Goal: Transaction & Acquisition: Purchase product/service

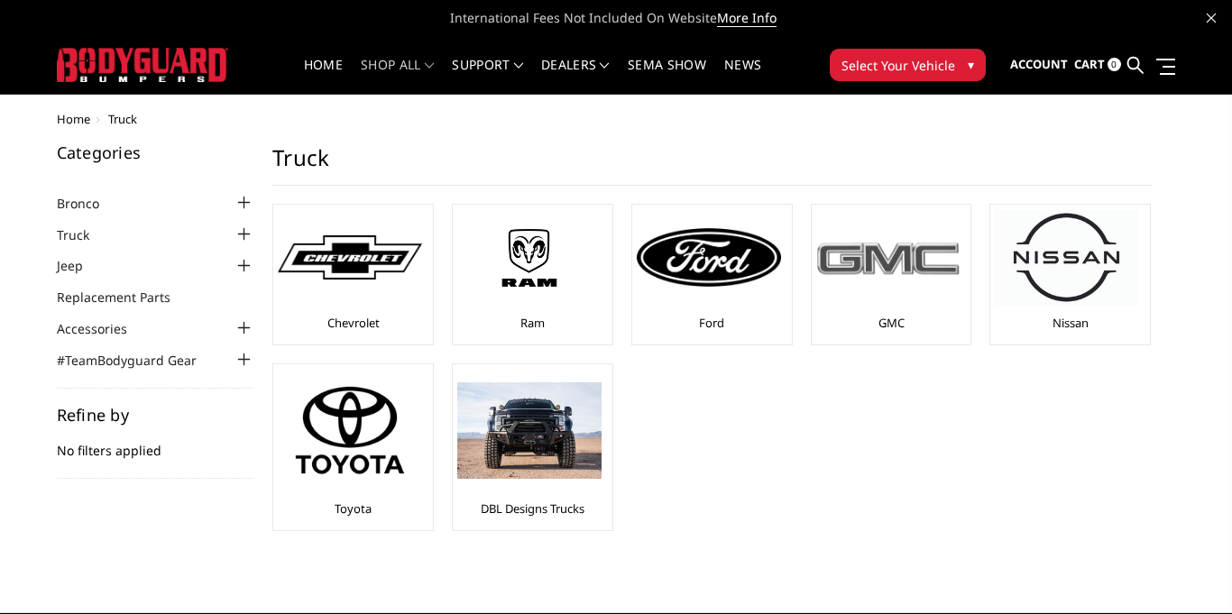
click at [858, 279] on div at bounding box center [888, 257] width 144 height 96
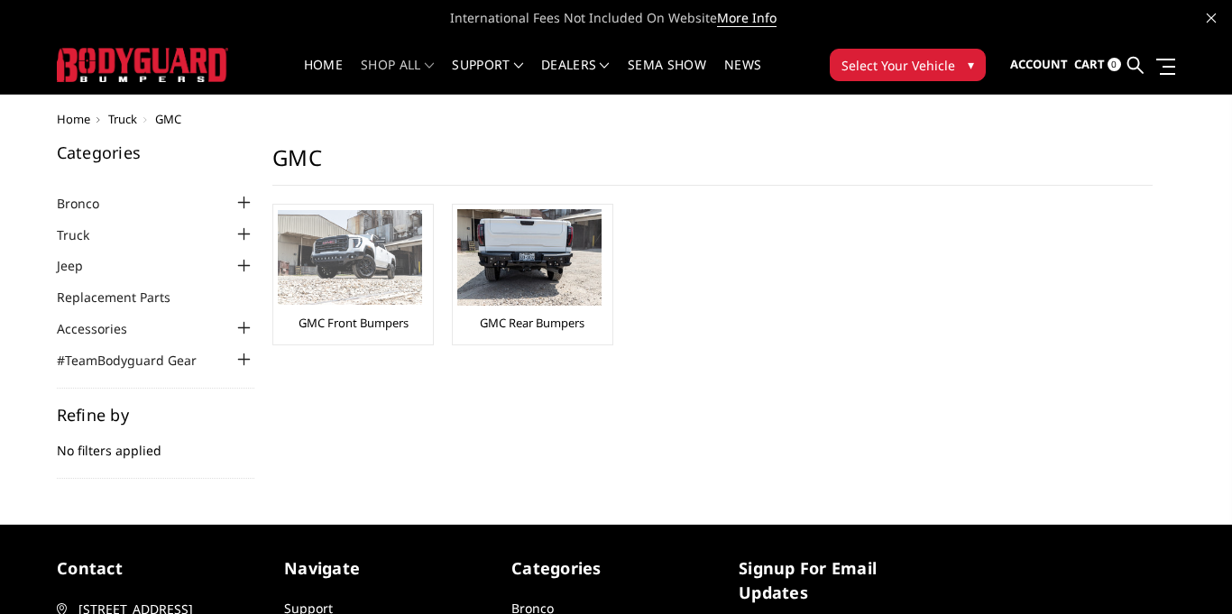
click at [340, 271] on img at bounding box center [350, 257] width 144 height 95
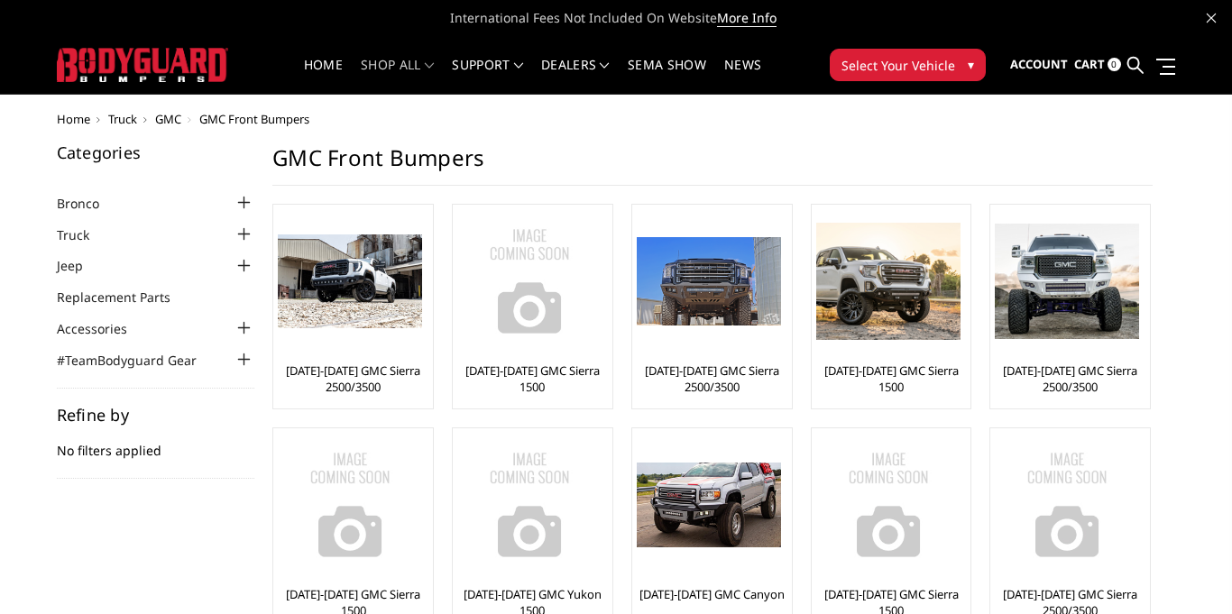
click at [132, 120] on span "Truck" at bounding box center [122, 119] width 29 height 16
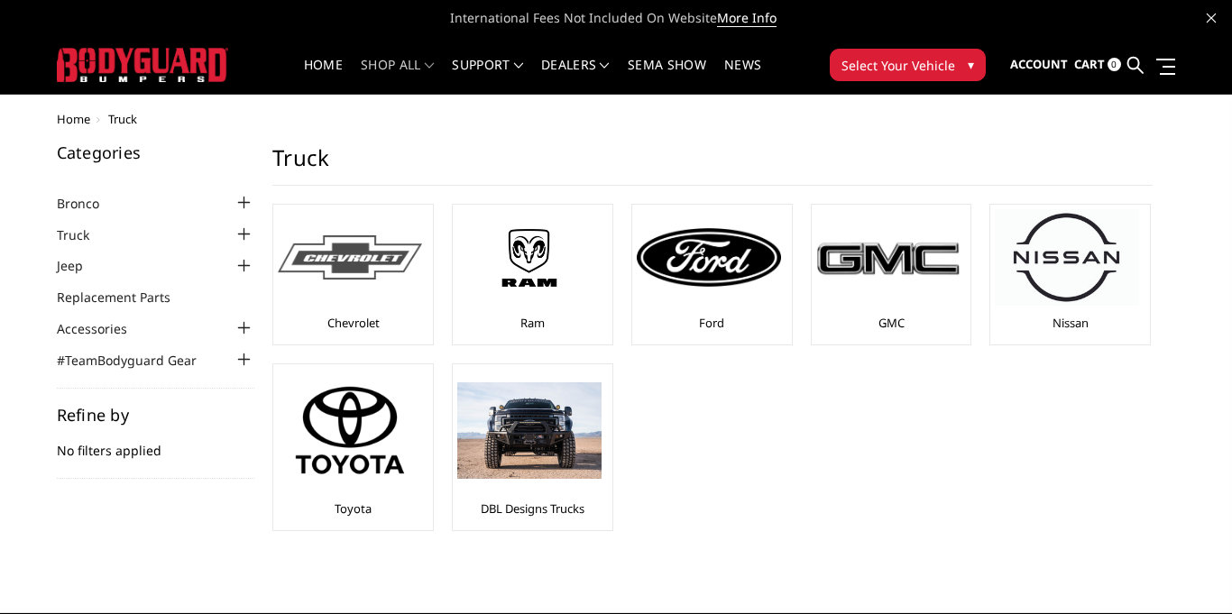
click at [370, 278] on img at bounding box center [350, 257] width 144 height 44
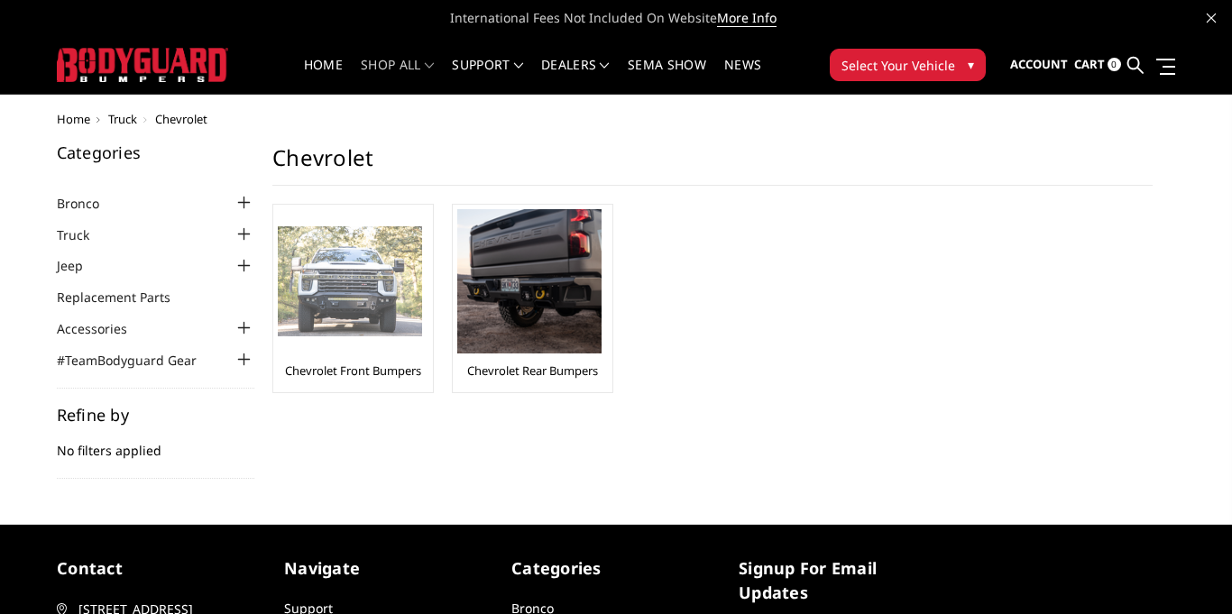
click at [370, 283] on img at bounding box center [350, 281] width 144 height 111
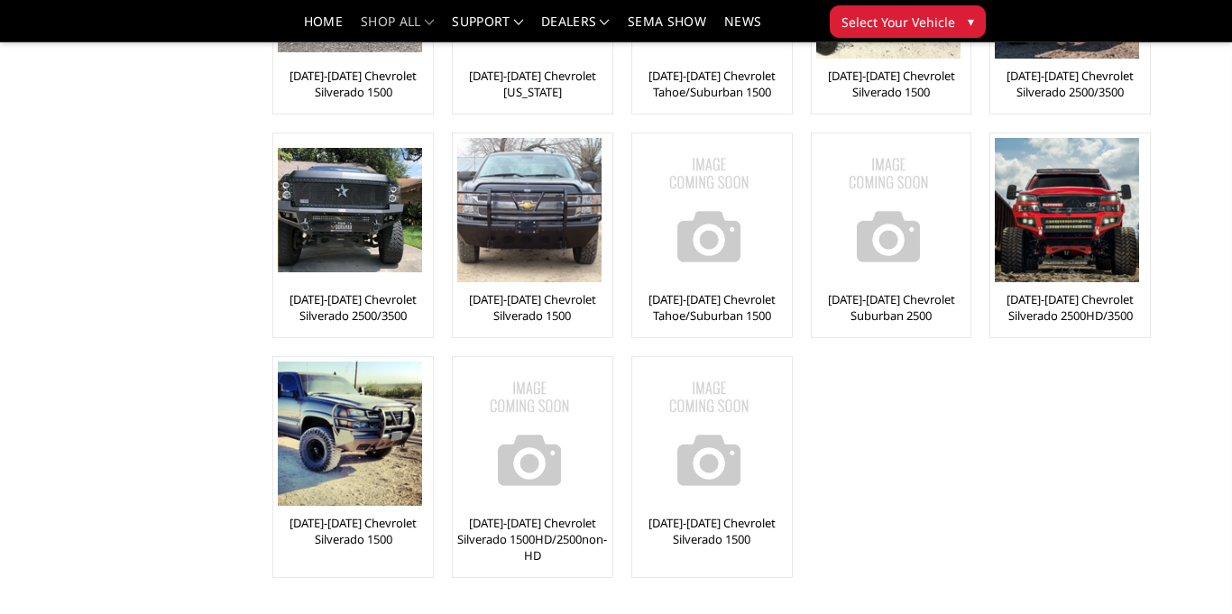
scroll to position [482, 0]
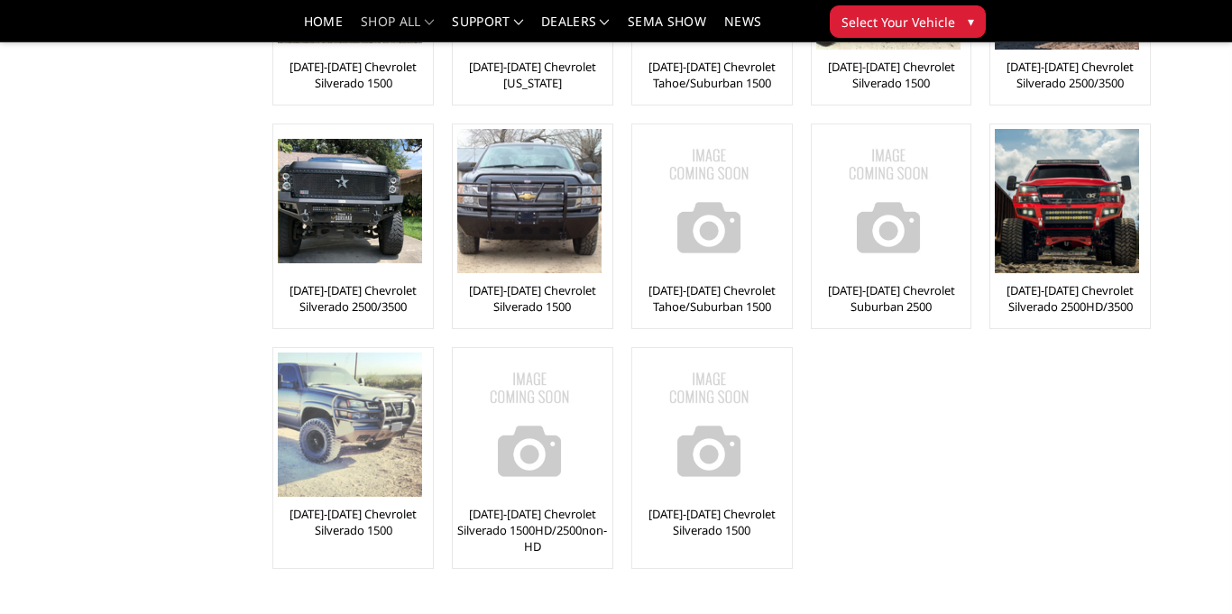
click at [408, 429] on img at bounding box center [350, 425] width 144 height 144
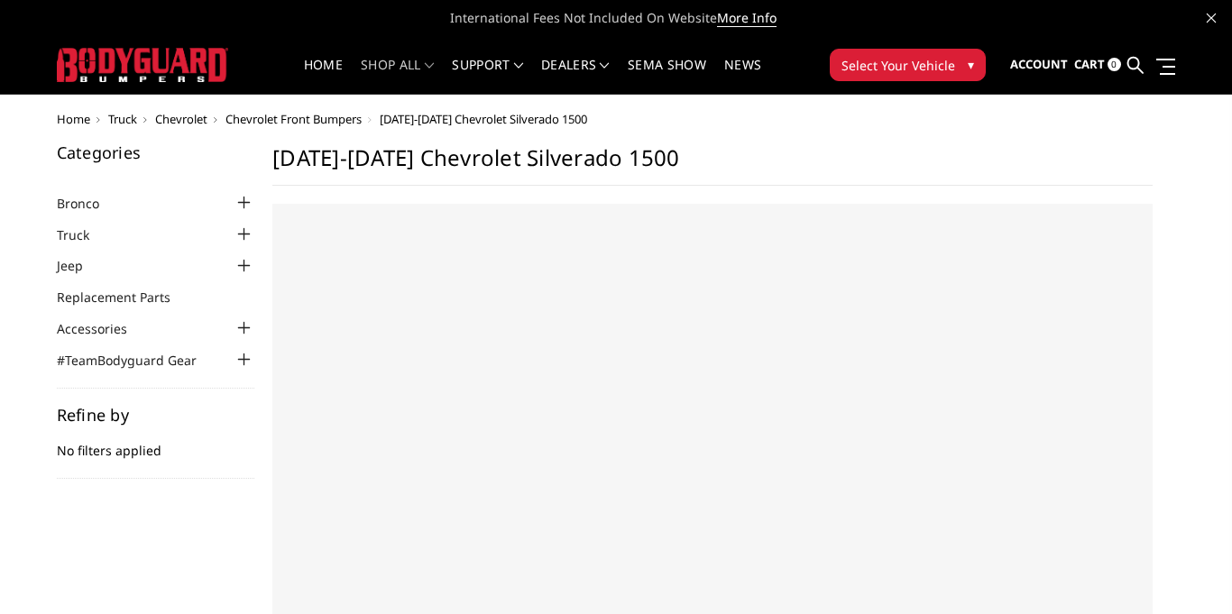
select select "US"
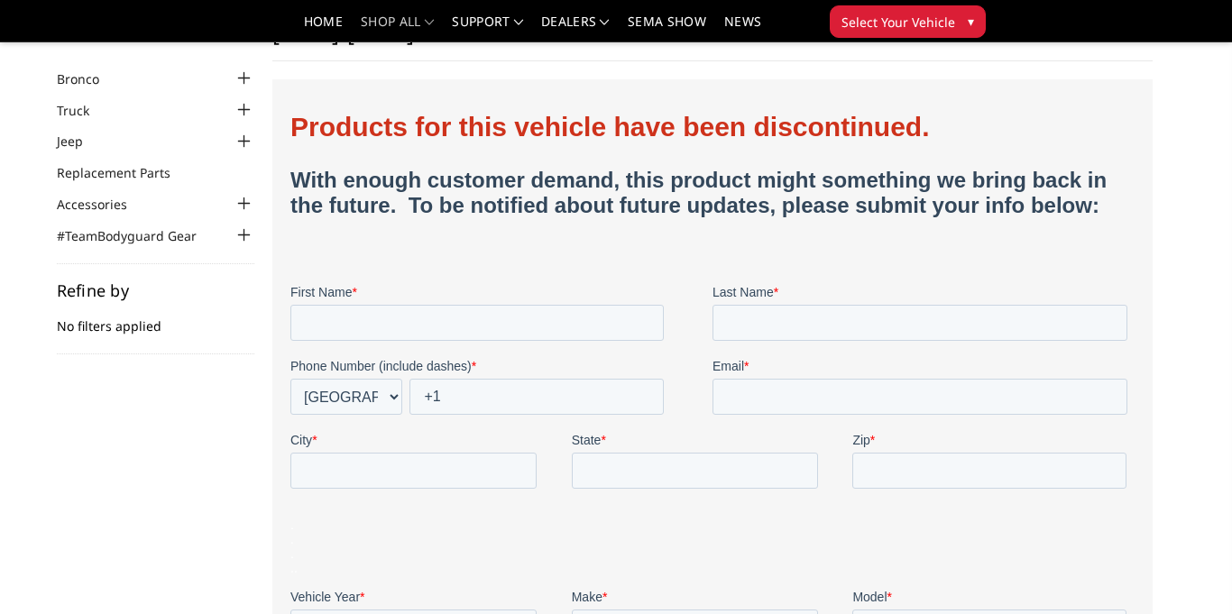
scroll to position [68, 0]
